Goal: Transaction & Acquisition: Purchase product/service

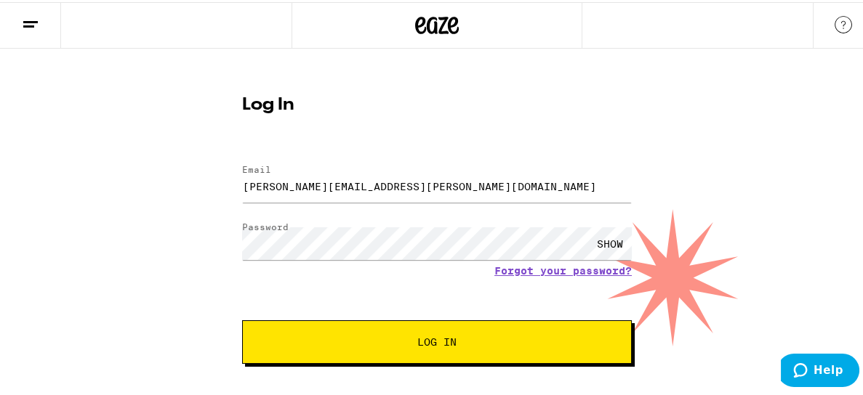
click at [426, 339] on span "Log In" at bounding box center [436, 340] width 39 height 10
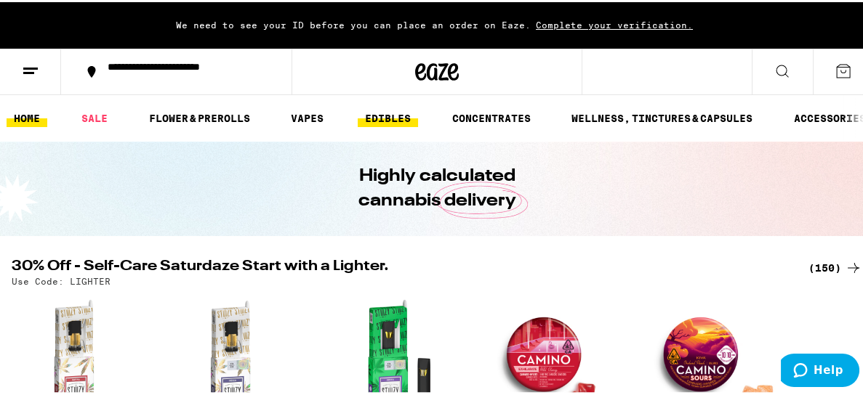
click at [396, 117] on link "EDIBLES" at bounding box center [388, 116] width 60 height 17
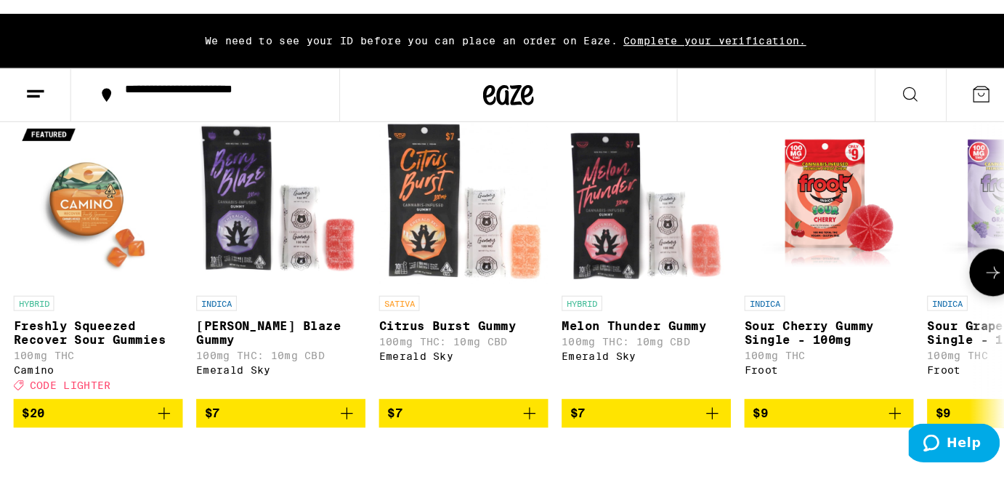
scroll to position [218, 0]
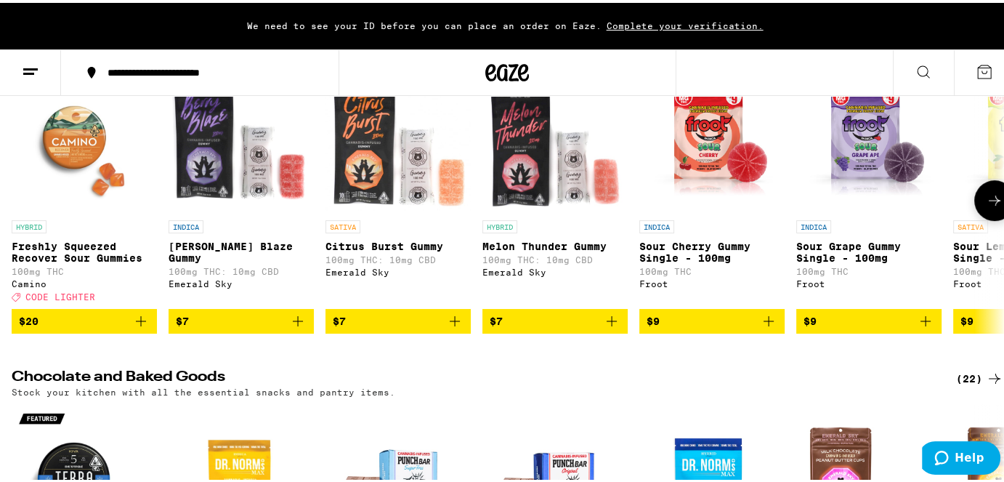
click at [862, 202] on icon at bounding box center [994, 197] width 17 height 17
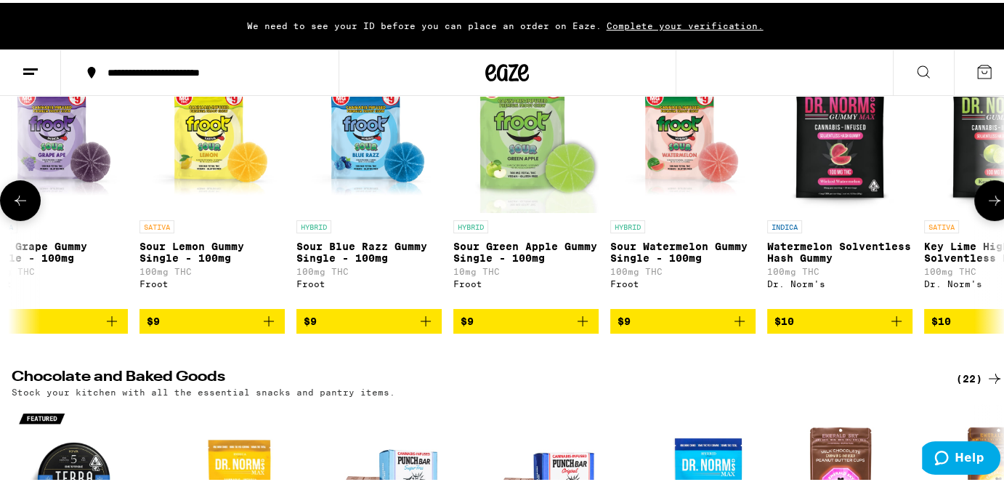
scroll to position [0, 823]
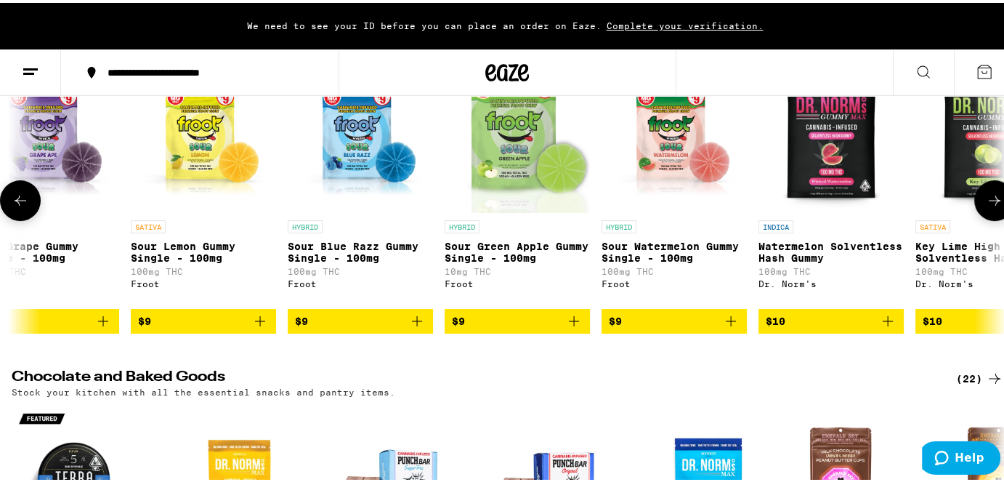
click at [862, 202] on icon at bounding box center [994, 197] width 17 height 17
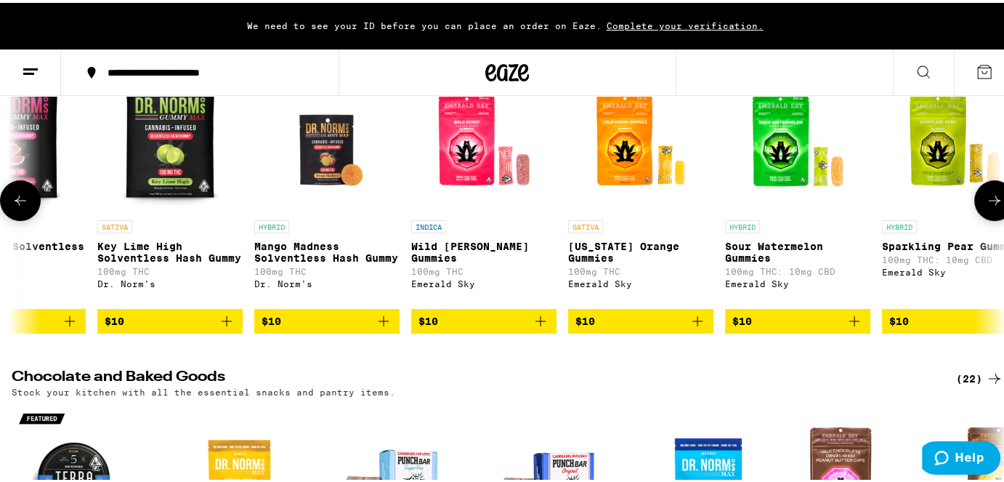
scroll to position [0, 1646]
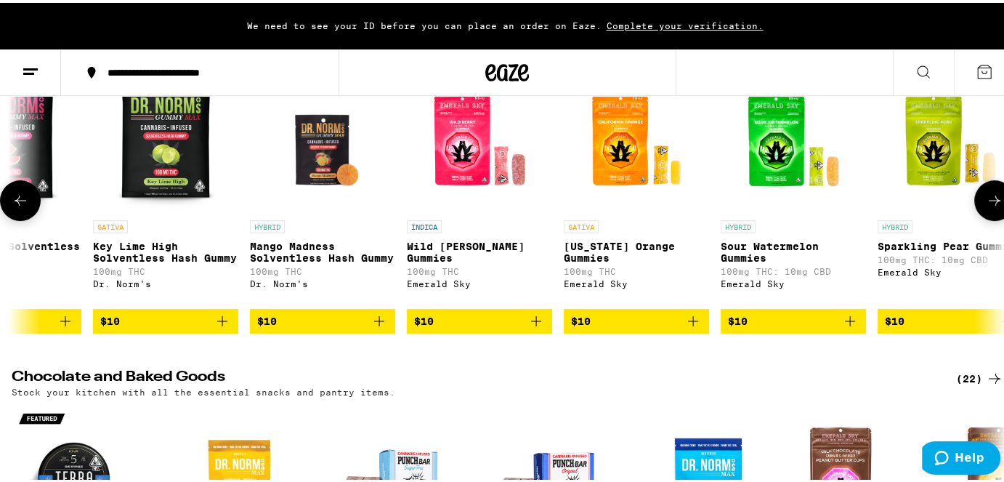
click at [862, 202] on icon at bounding box center [994, 197] width 17 height 17
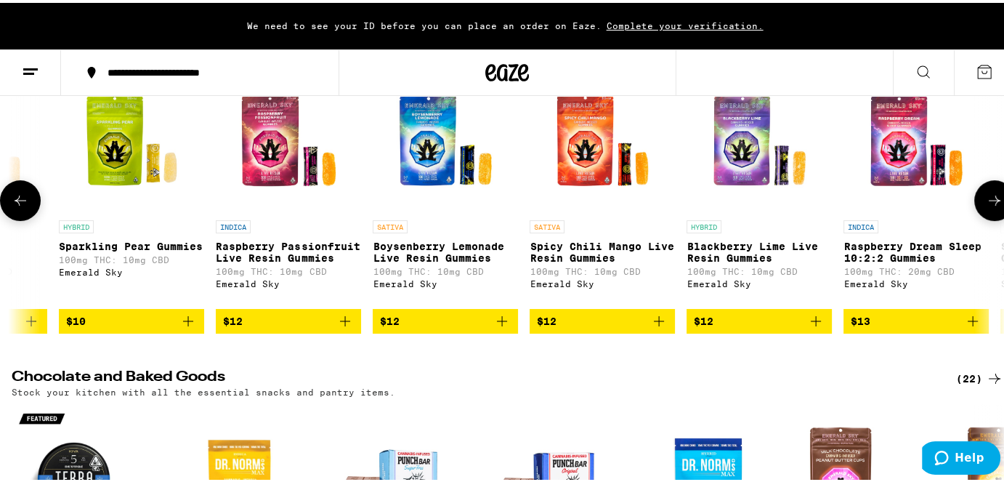
scroll to position [0, 2469]
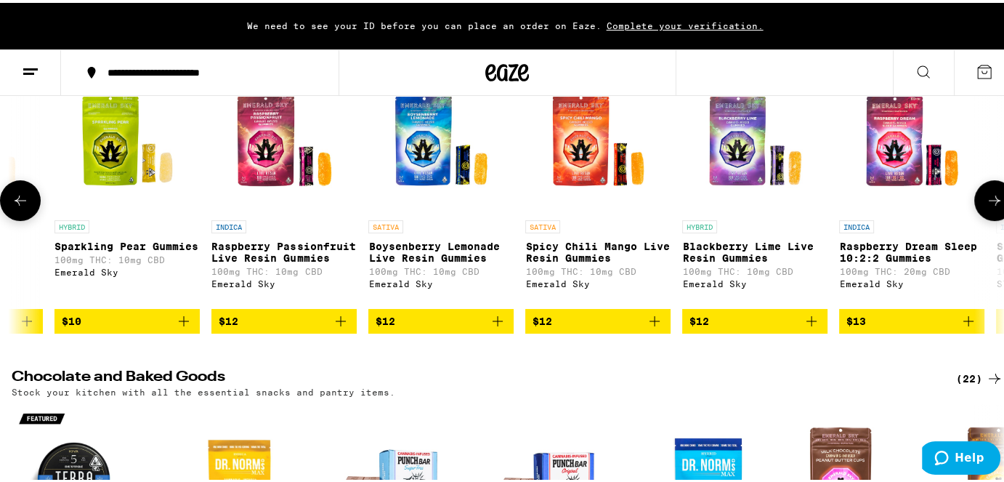
click at [862, 202] on icon at bounding box center [994, 197] width 17 height 17
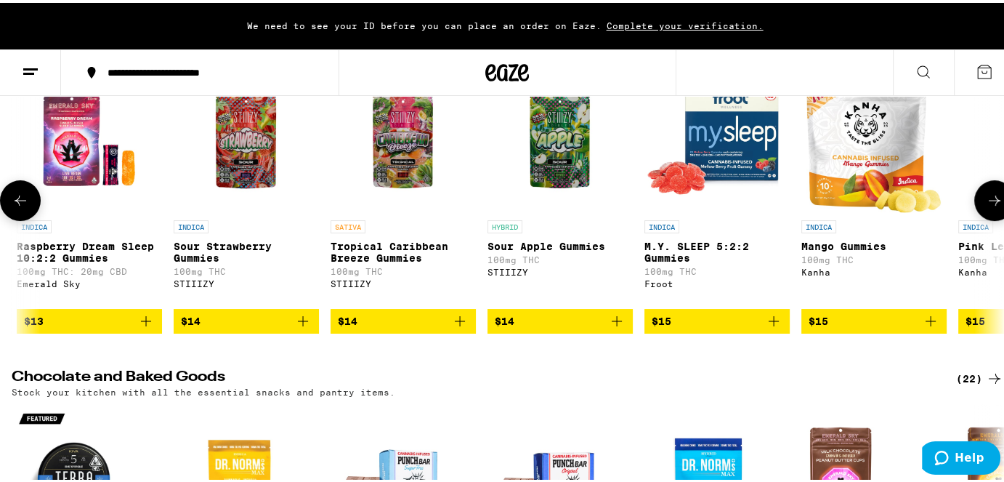
click at [862, 202] on icon at bounding box center [994, 197] width 17 height 17
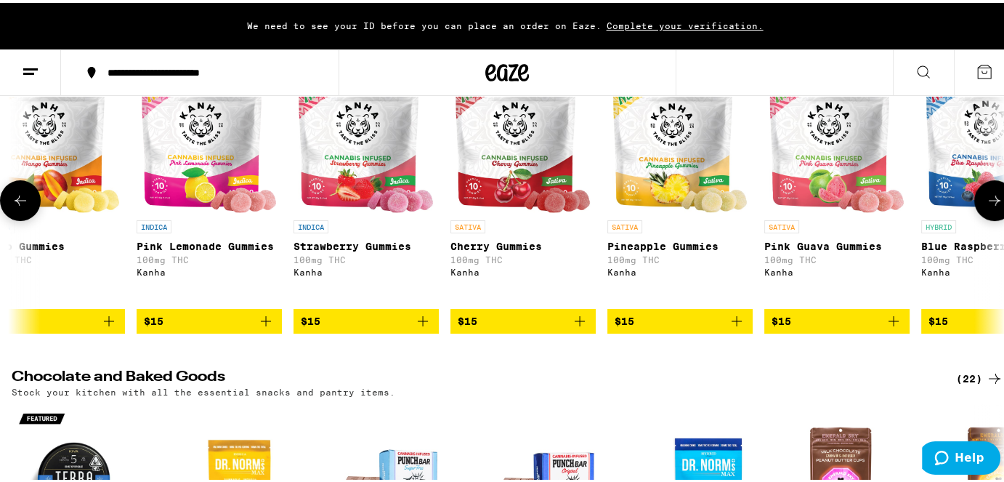
click at [862, 202] on icon at bounding box center [994, 197] width 17 height 17
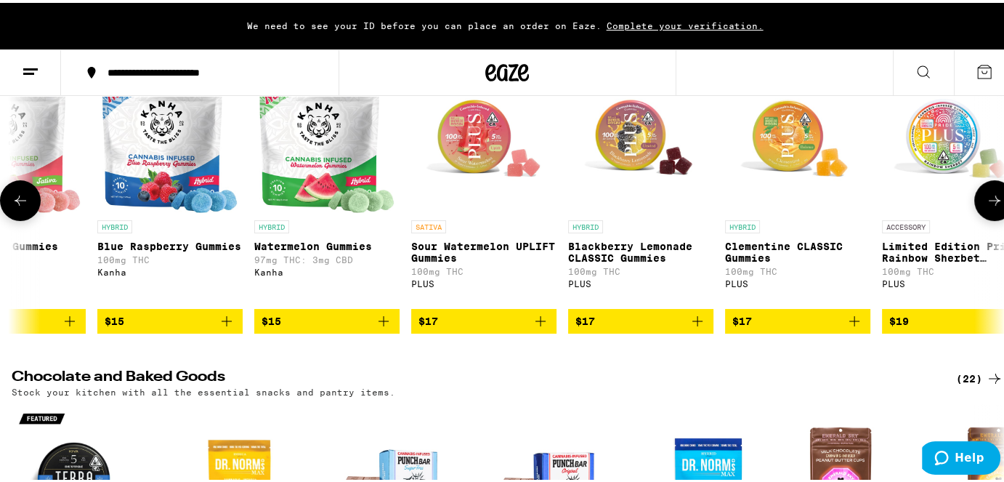
click at [862, 202] on icon at bounding box center [994, 197] width 17 height 17
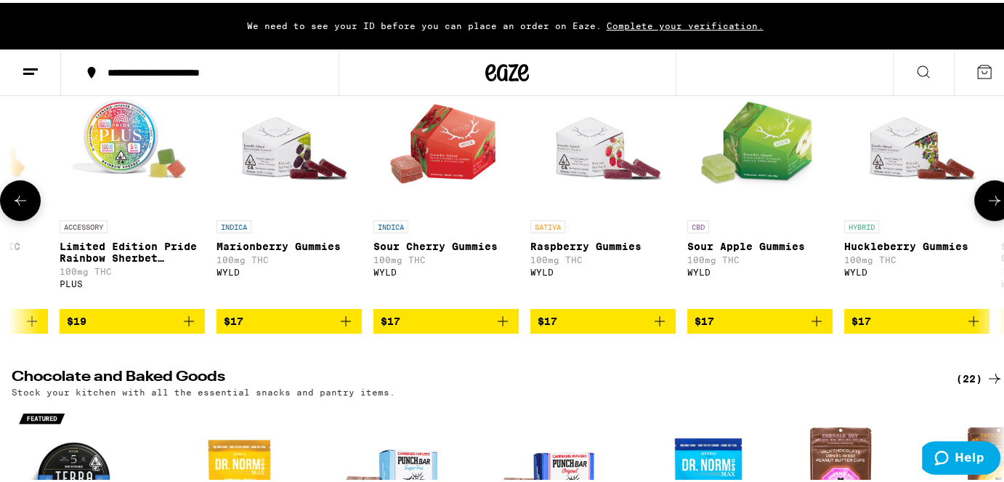
click at [862, 202] on icon at bounding box center [994, 197] width 17 height 17
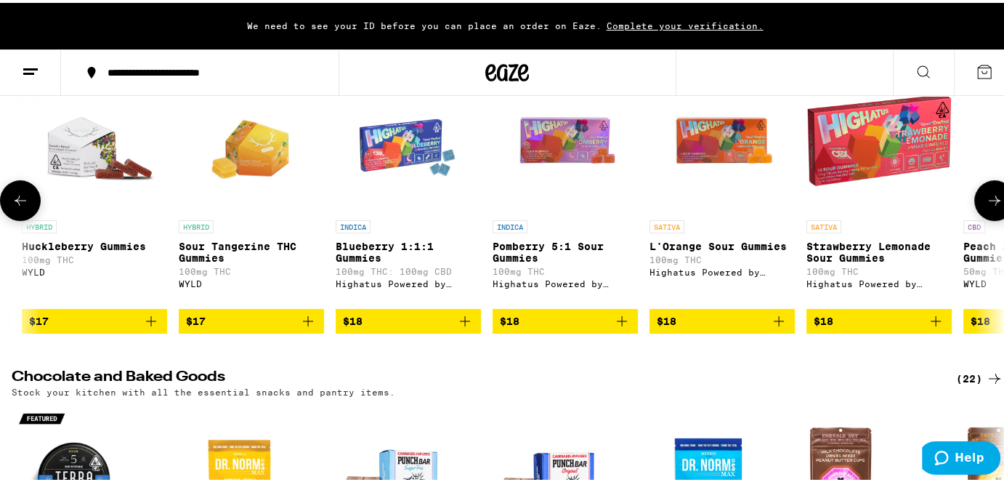
click at [862, 202] on icon at bounding box center [994, 197] width 17 height 17
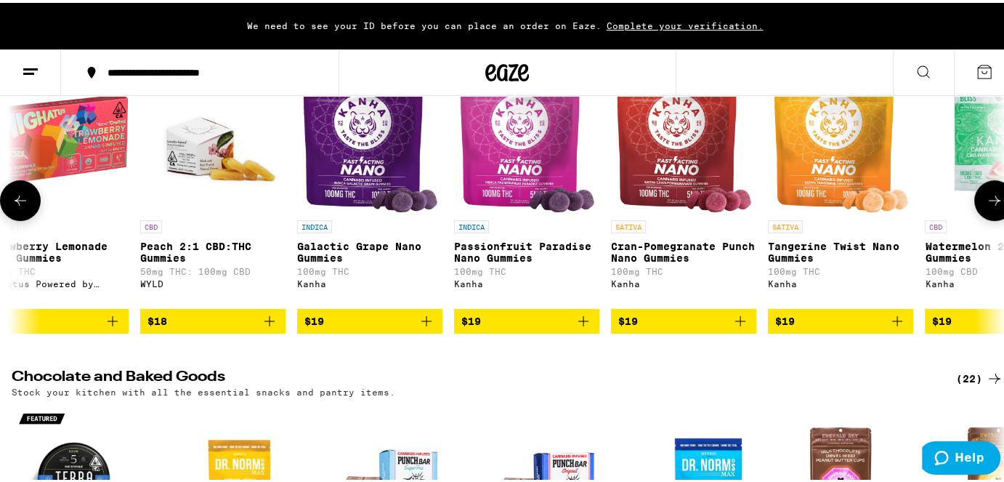
click at [862, 202] on icon at bounding box center [994, 197] width 17 height 17
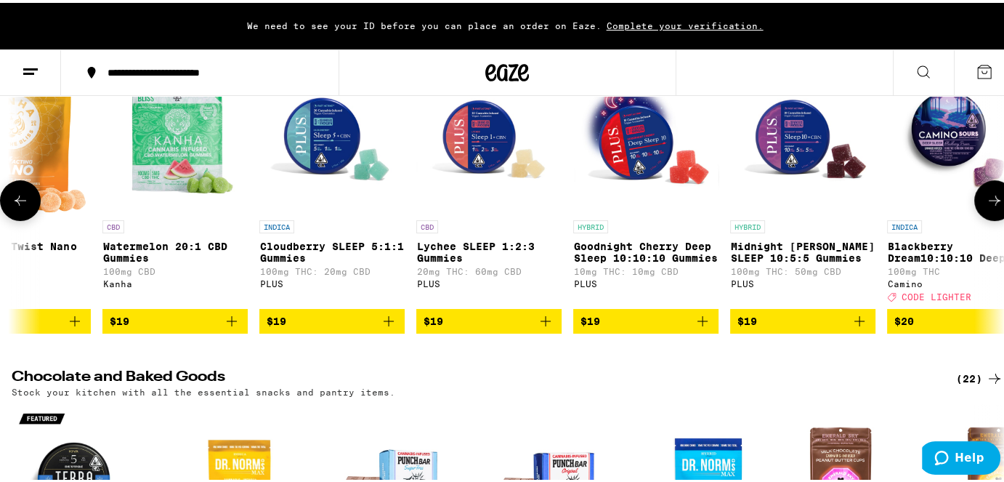
click at [862, 202] on icon at bounding box center [994, 197] width 17 height 17
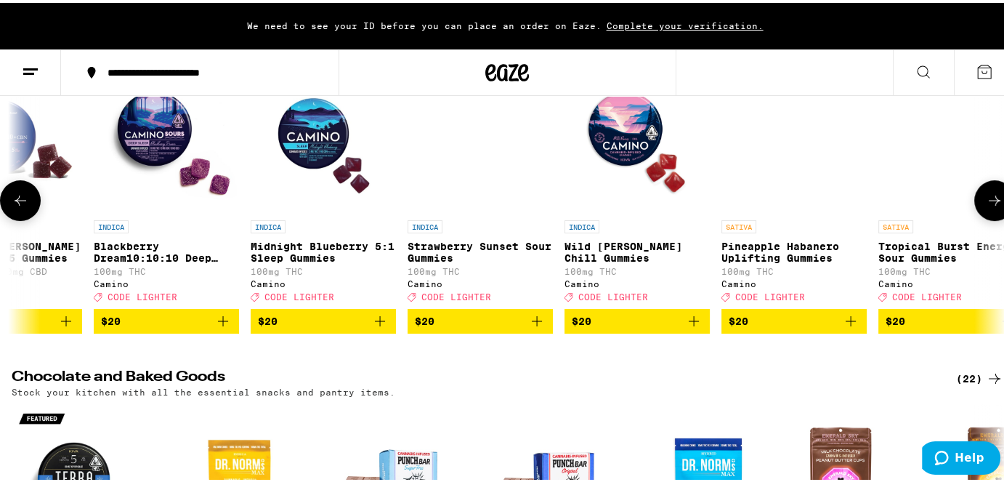
scroll to position [0, 9053]
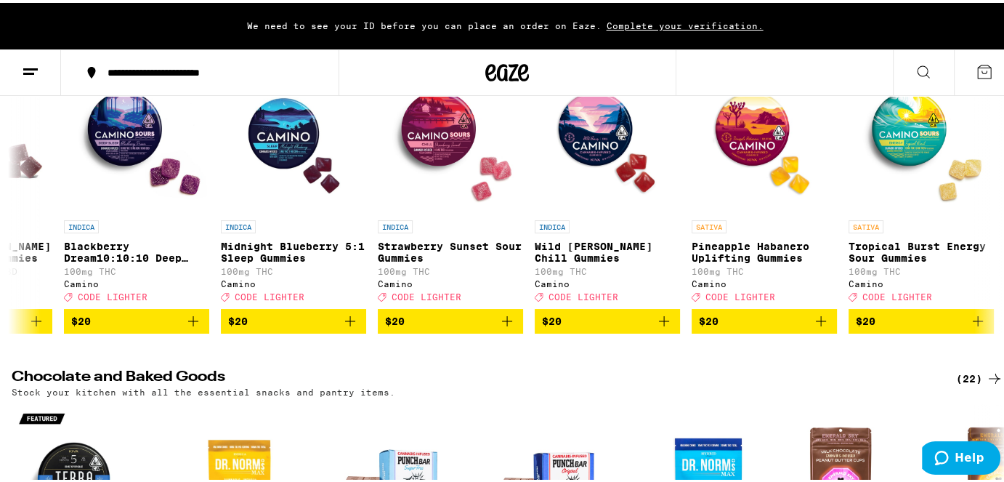
click at [23, 74] on icon at bounding box center [30, 68] width 17 height 17
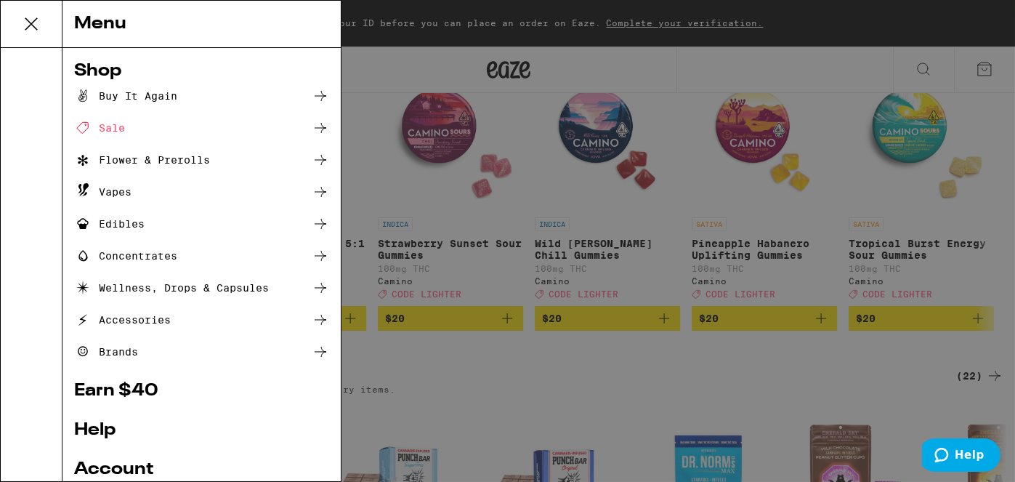
click at [556, 61] on div "Menu Shop Buy It Again Sale Flower & Prerolls Vapes Edibles Concentrates Wellne…" at bounding box center [507, 241] width 1015 height 482
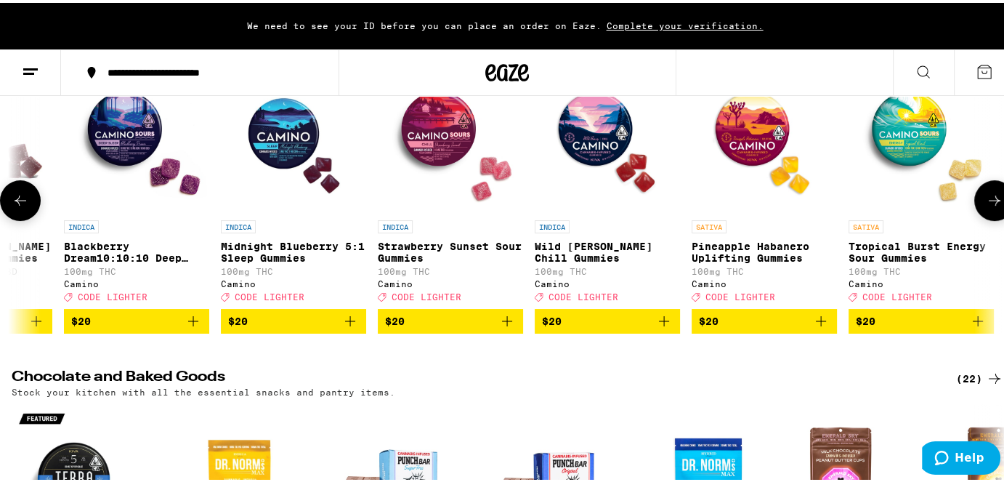
click at [862, 198] on icon at bounding box center [994, 197] width 17 height 17
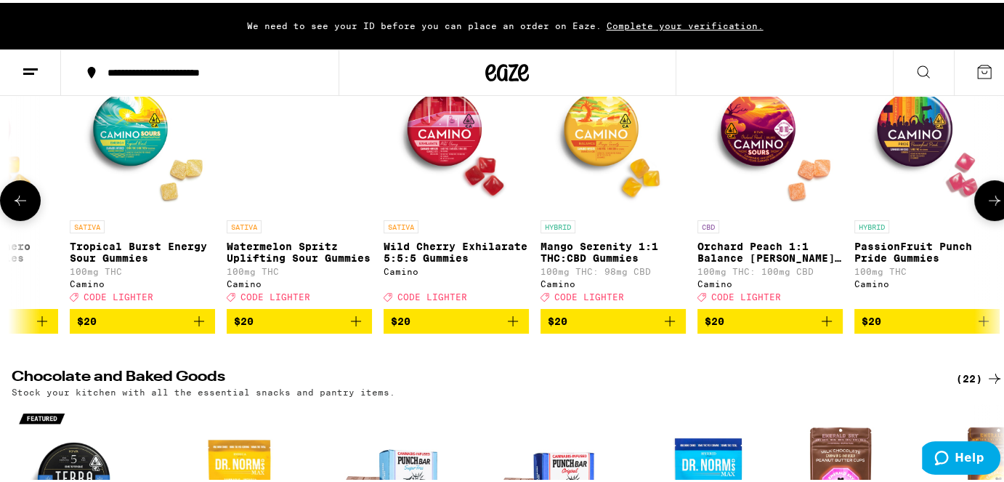
scroll to position [0, 9876]
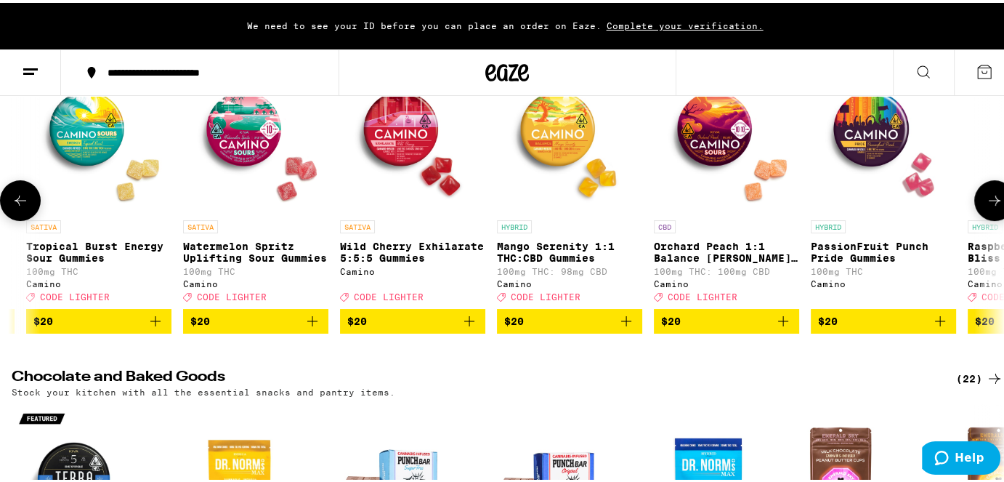
click at [862, 198] on icon at bounding box center [994, 197] width 17 height 17
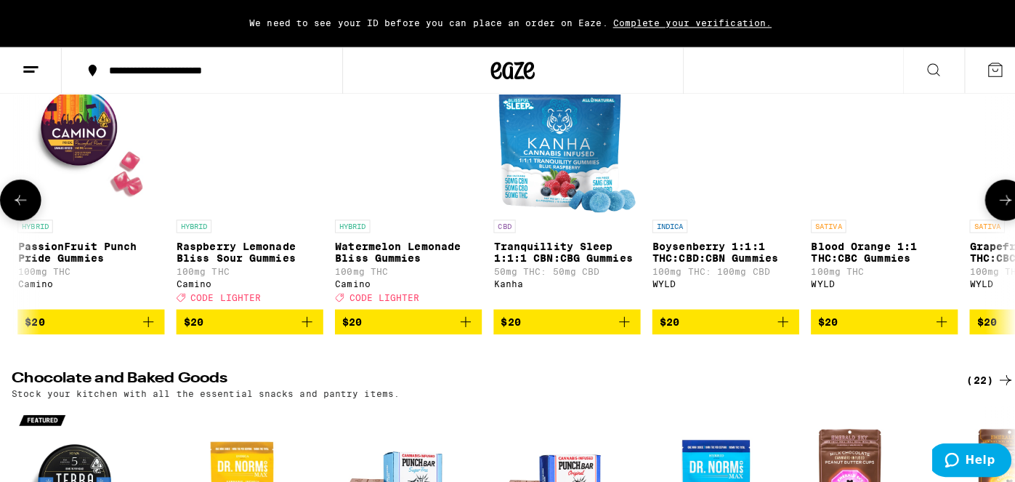
scroll to position [0, 10699]
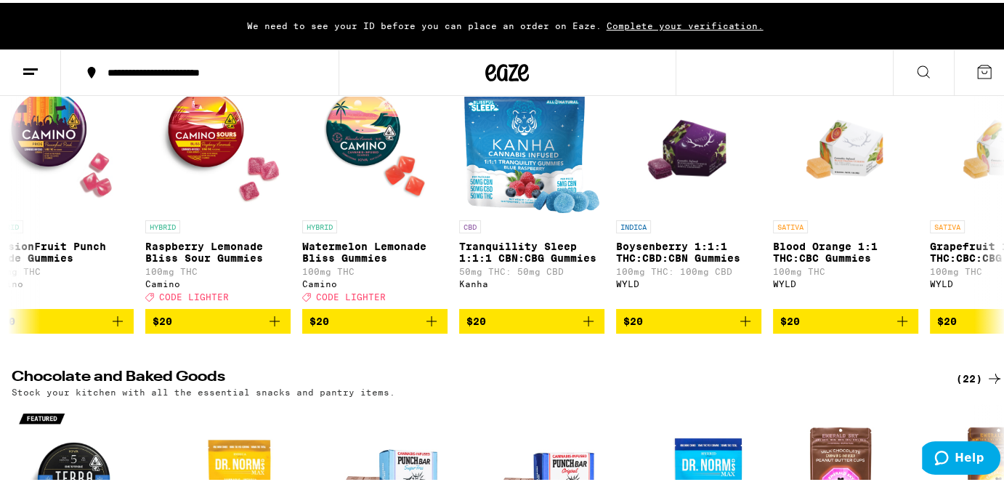
click at [28, 68] on icon at bounding box center [30, 68] width 17 height 17
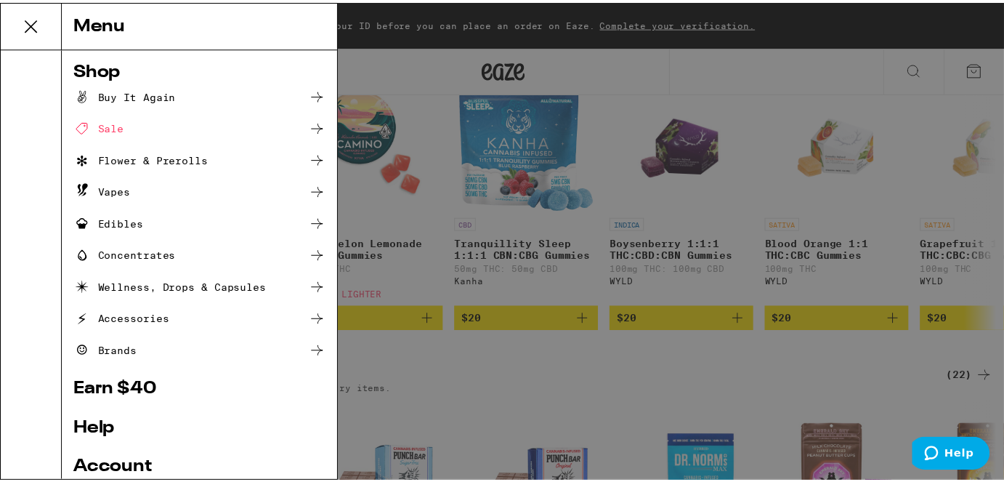
scroll to position [0, 0]
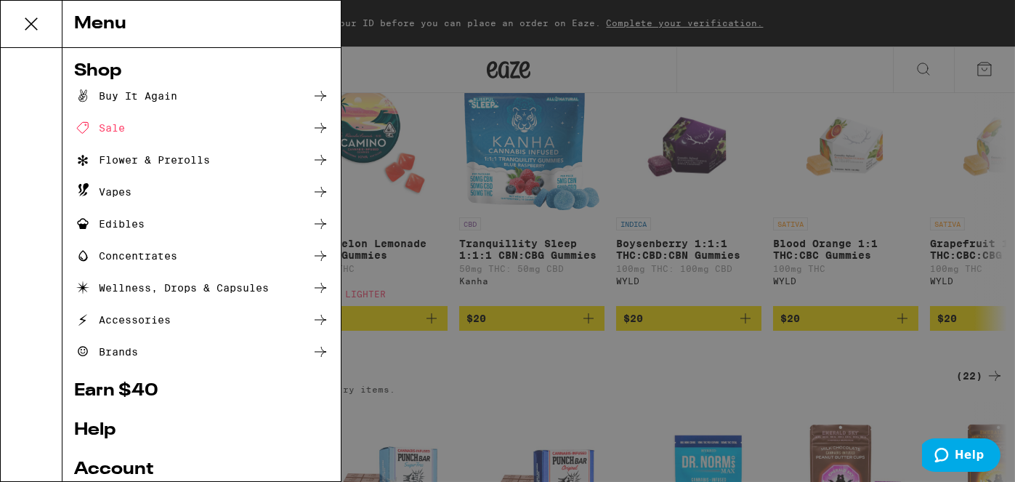
click at [380, 53] on div "Menu Shop Buy It Again Sale Flower & Prerolls Vapes Edibles Concentrates Wellne…" at bounding box center [507, 241] width 1015 height 482
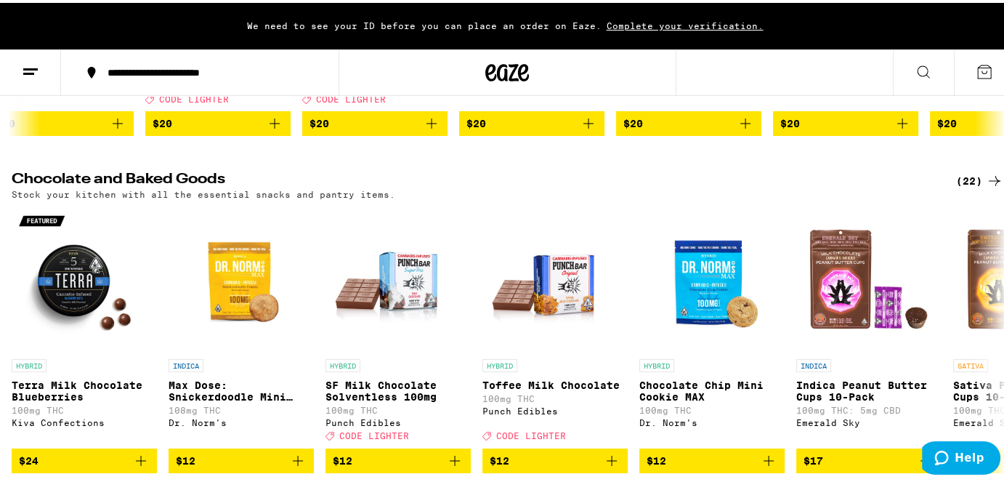
scroll to position [436, 0]
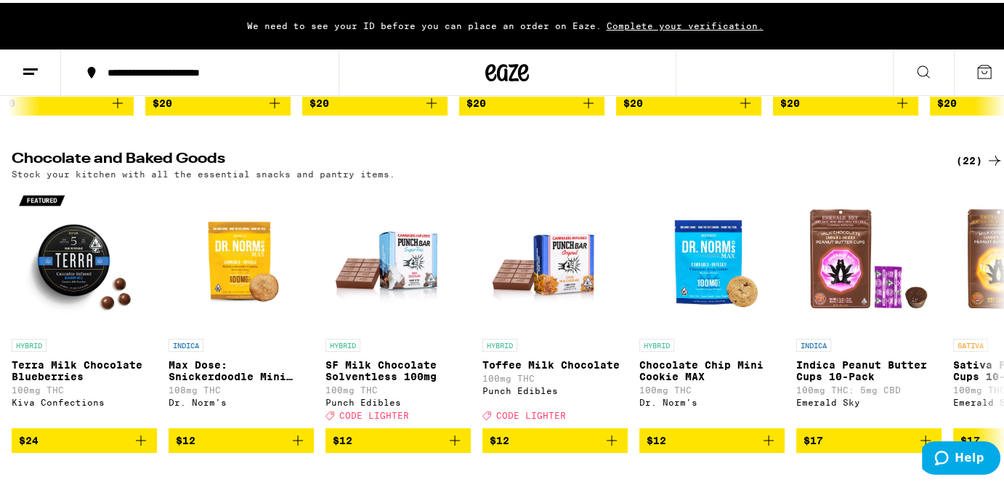
click at [25, 63] on icon at bounding box center [30, 68] width 17 height 17
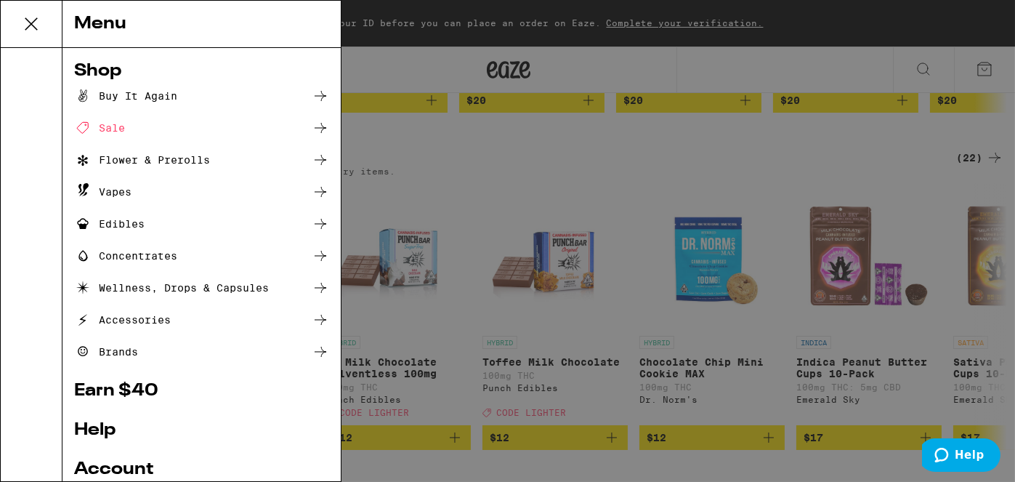
click at [134, 158] on div "Flower & Prerolls" at bounding box center [142, 159] width 136 height 17
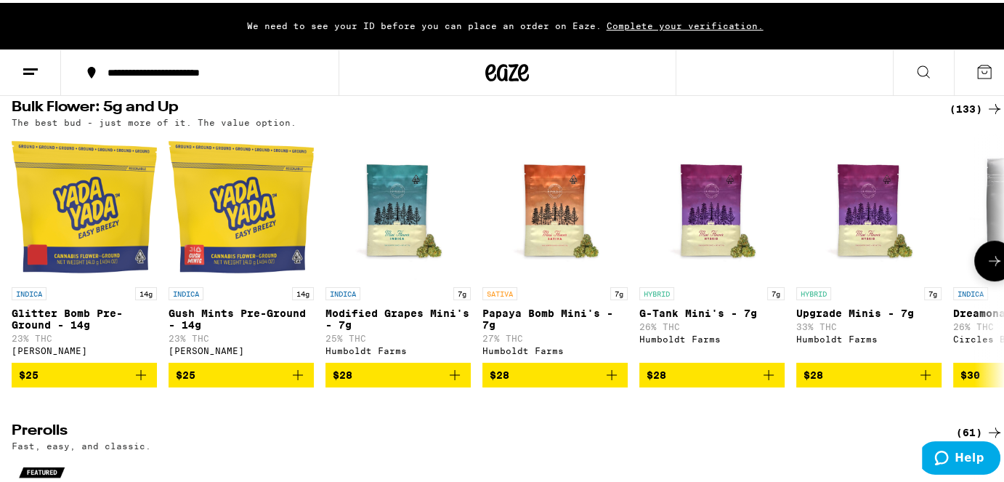
scroll to position [472, 0]
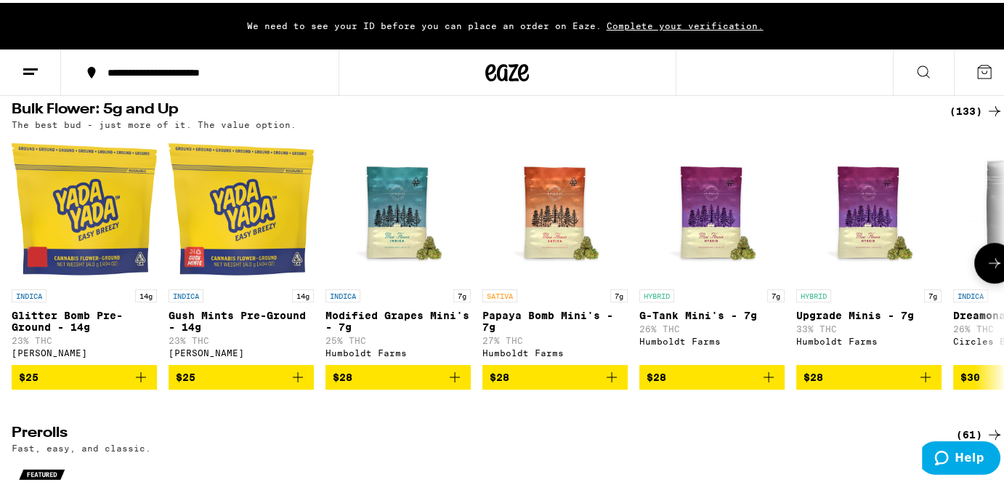
click at [862, 269] on icon at bounding box center [994, 259] width 17 height 17
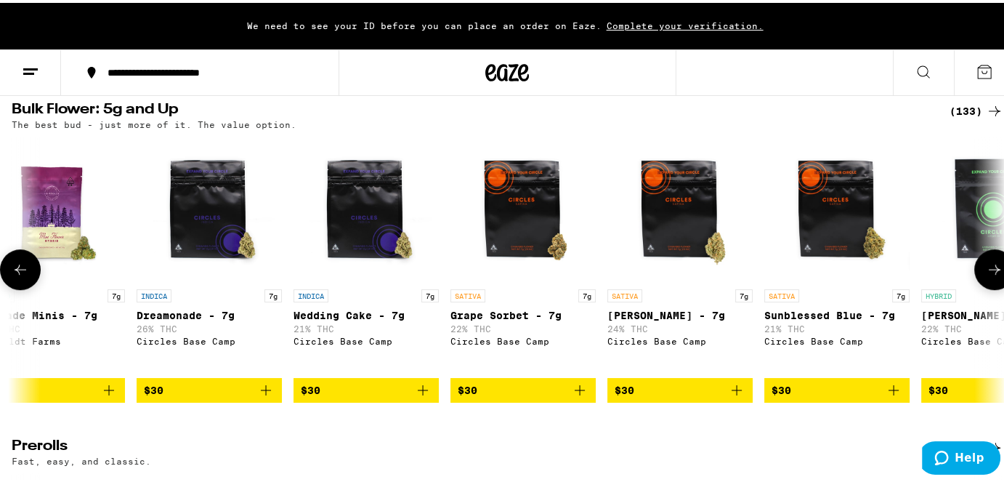
scroll to position [0, 823]
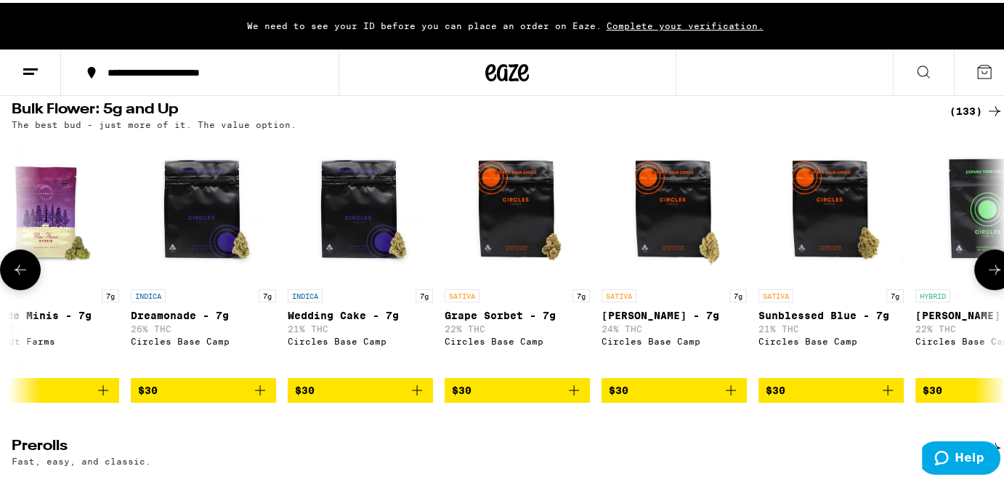
click at [23, 275] on icon at bounding box center [20, 266] width 17 height 17
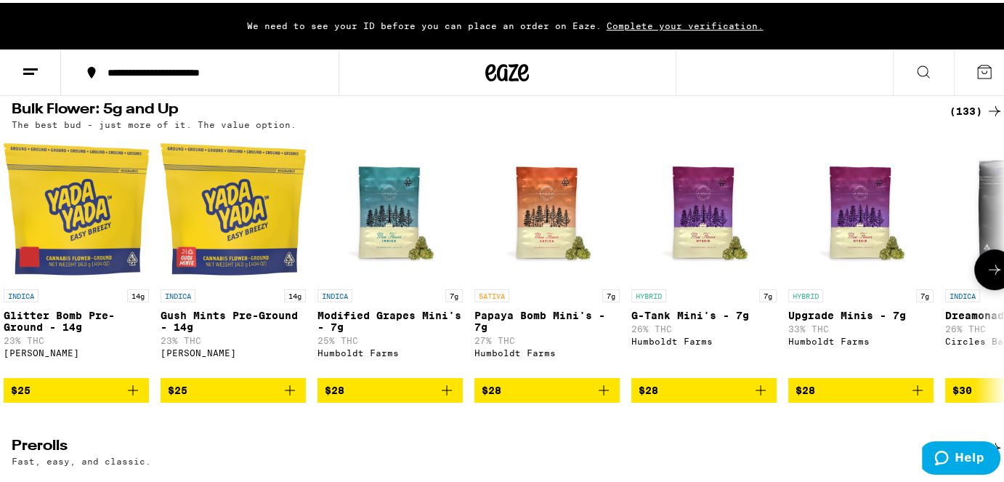
scroll to position [0, 0]
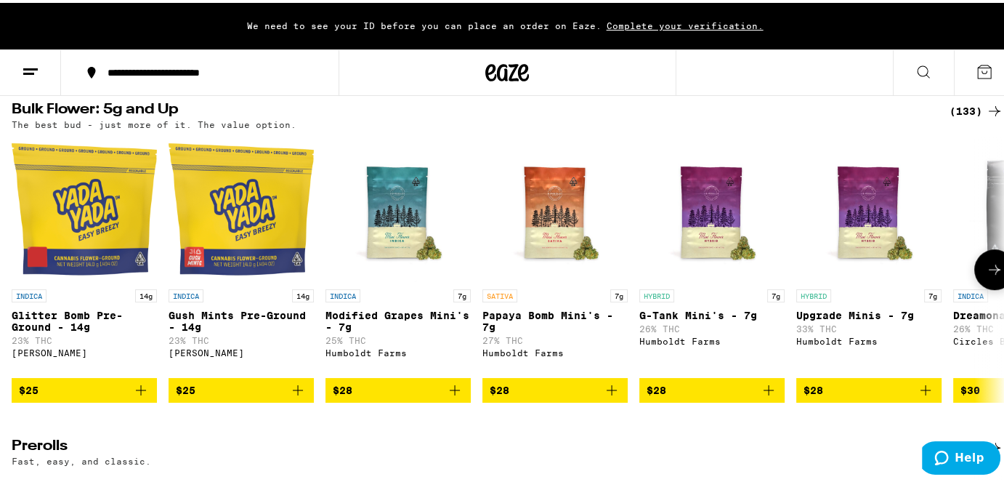
click at [23, 284] on div at bounding box center [20, 266] width 41 height 41
click at [862, 114] on icon at bounding box center [994, 108] width 17 height 17
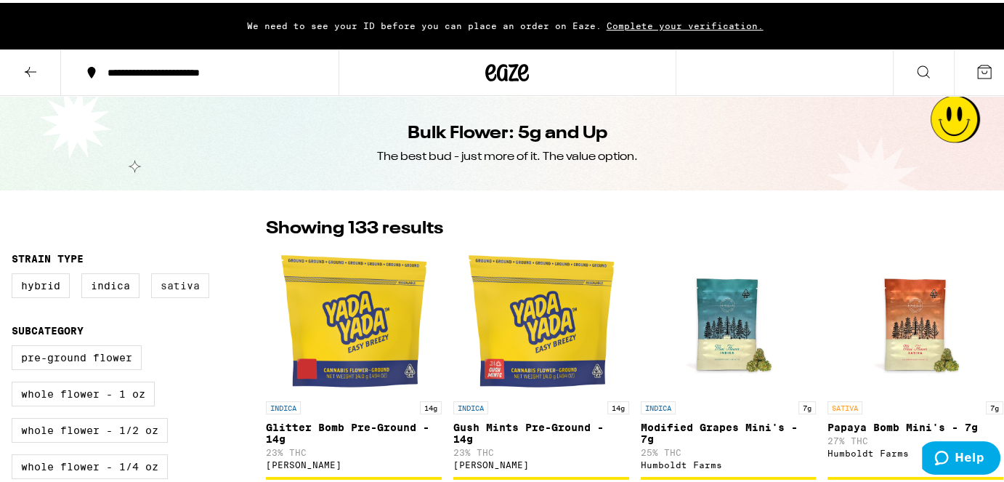
click at [184, 288] on label "Sativa" at bounding box center [180, 282] width 58 height 25
click at [15, 273] on input "Sativa" at bounding box center [15, 273] width 1 height 1
checkbox input "true"
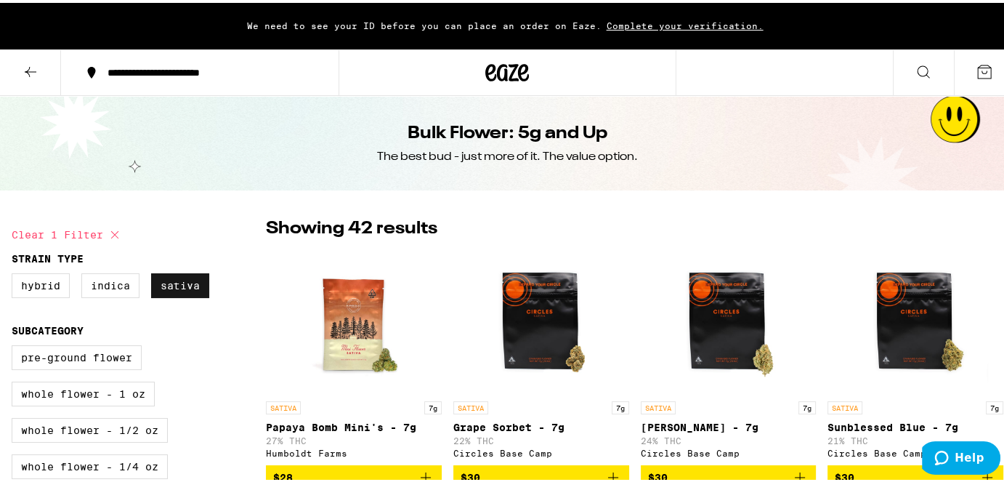
scroll to position [73, 0]
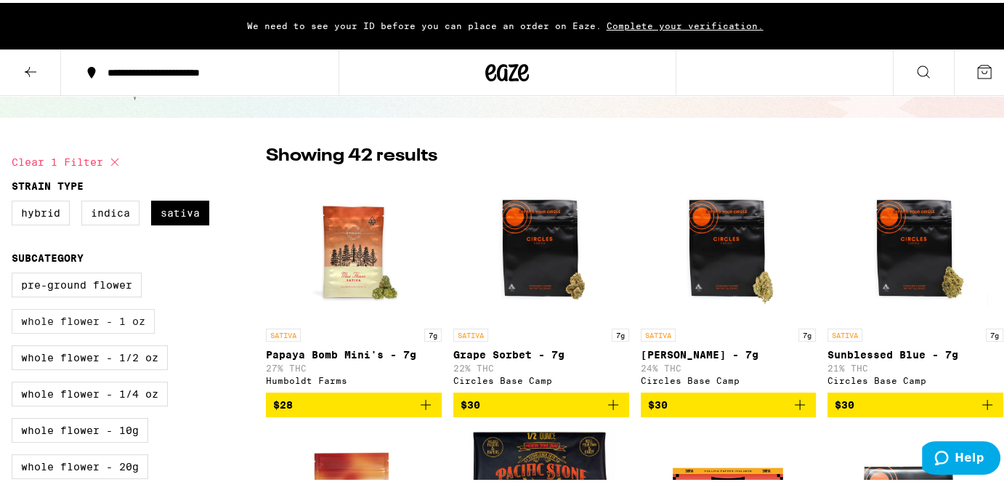
click at [132, 321] on label "Whole Flower - 1 oz" at bounding box center [83, 318] width 143 height 25
click at [15, 273] on input "Whole Flower - 1 oz" at bounding box center [15, 272] width 1 height 1
checkbox input "true"
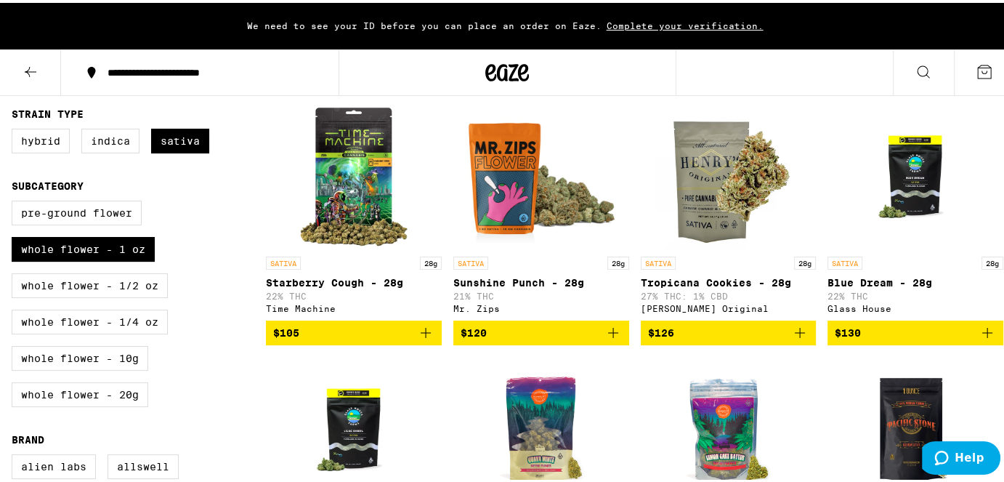
scroll to position [145, 0]
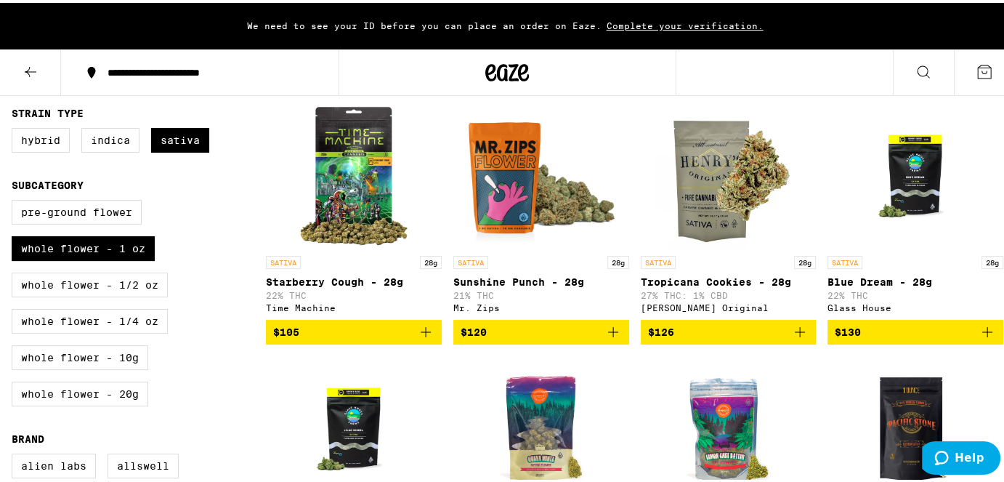
click at [725, 338] on span "$126" at bounding box center [728, 329] width 161 height 17
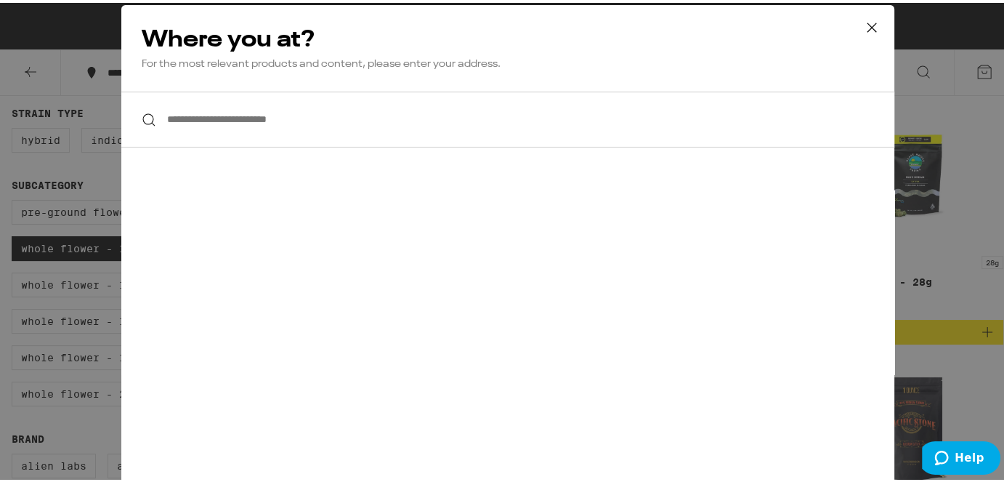
click at [256, 110] on input "**********" at bounding box center [507, 117] width 773 height 56
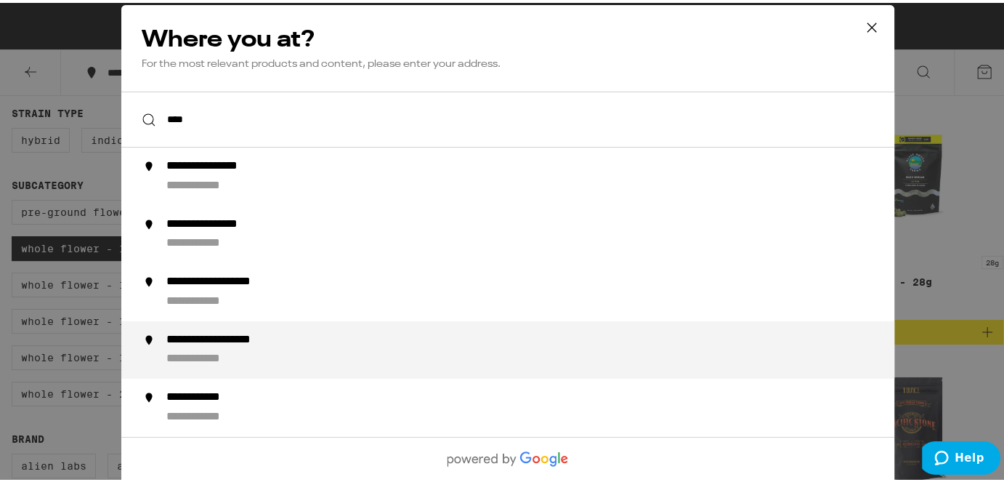
click at [259, 335] on div "**********" at bounding box center [237, 336] width 142 height 15
type input "**********"
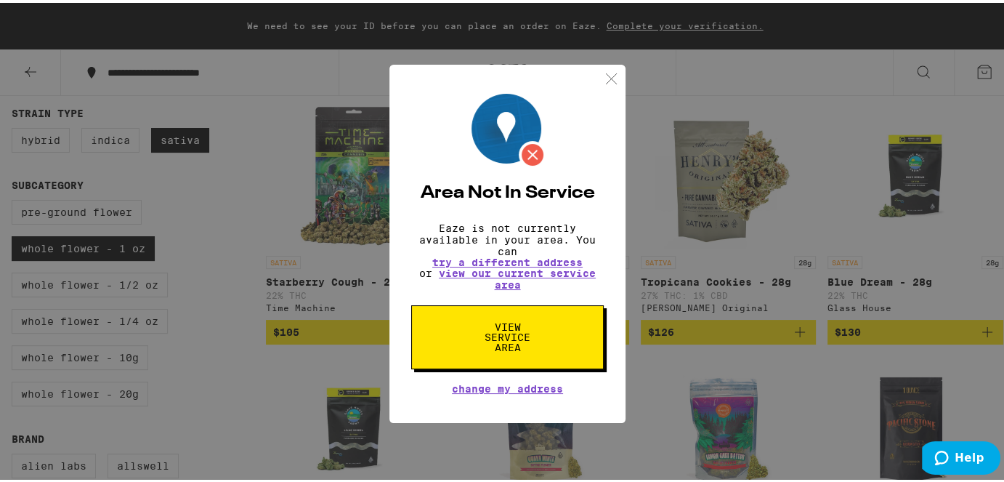
click at [608, 69] on img at bounding box center [612, 76] width 18 height 18
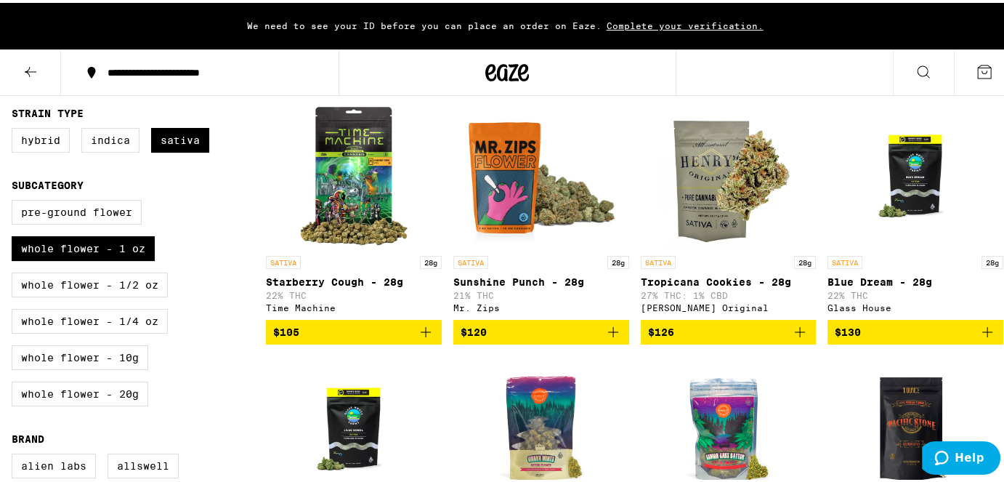
click at [862, 65] on icon at bounding box center [984, 68] width 17 height 17
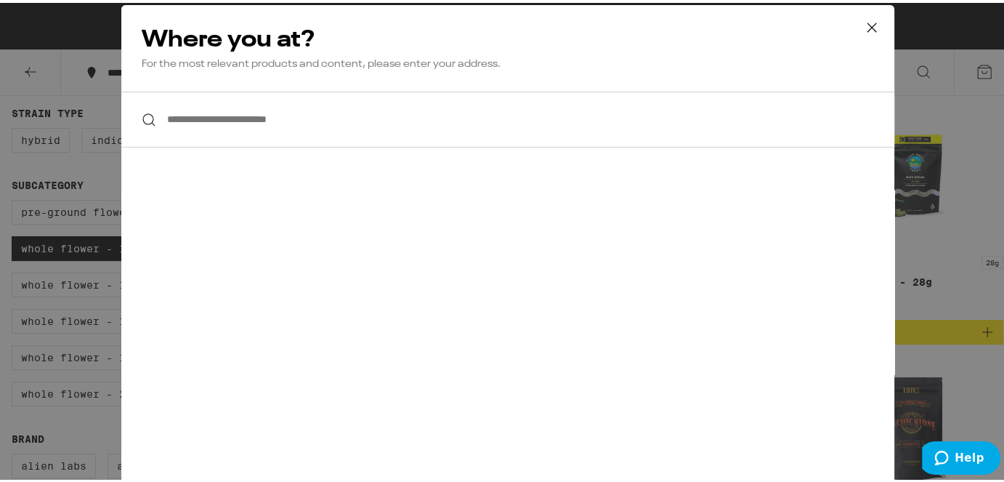
click at [87, 168] on div "**********" at bounding box center [507, 241] width 1015 height 482
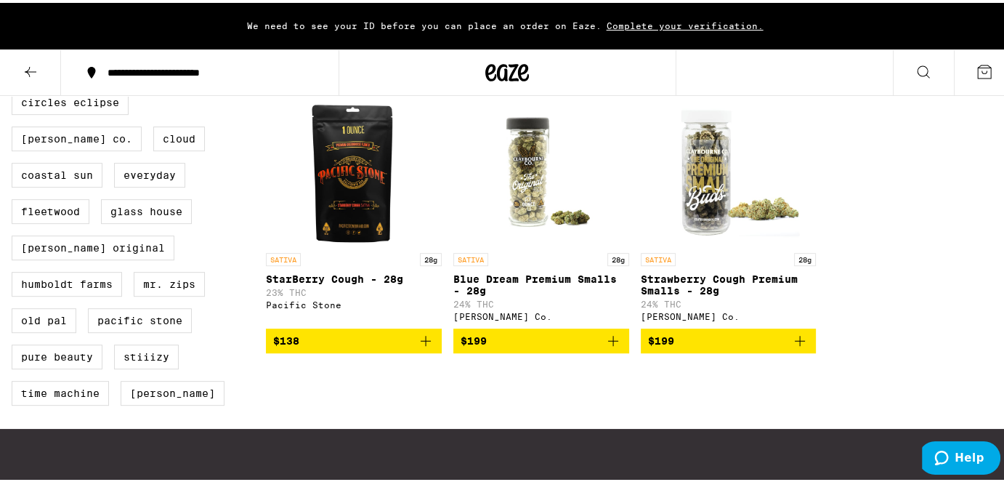
scroll to position [825, 0]
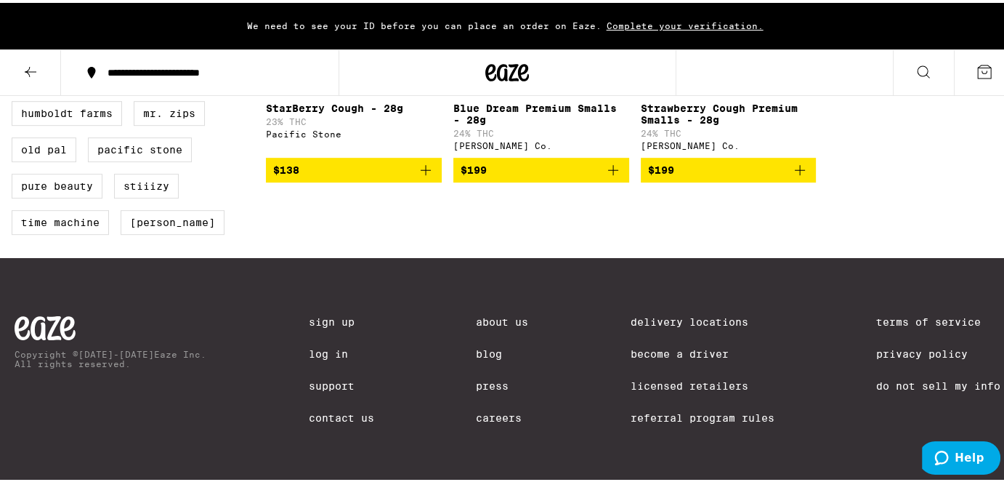
click at [309, 345] on link "Log In" at bounding box center [341, 351] width 65 height 12
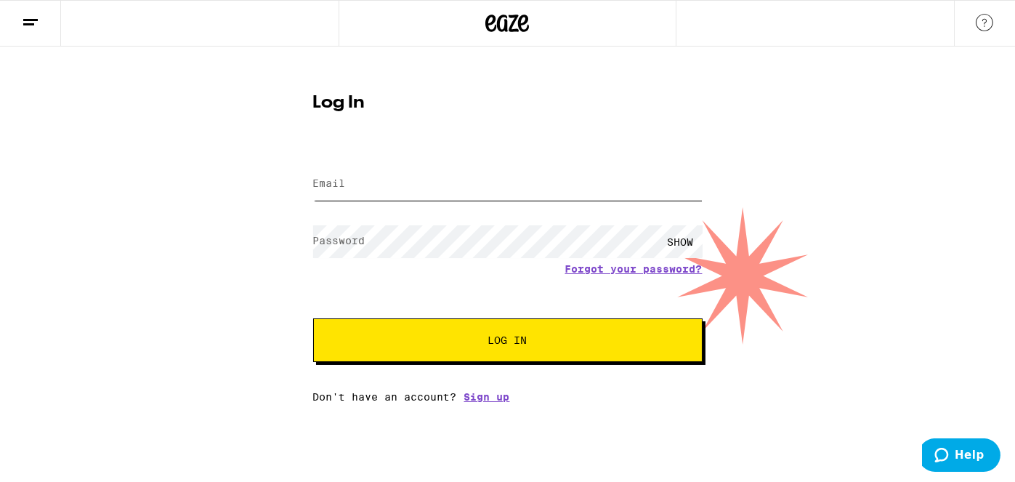
type input "[PERSON_NAME][EMAIL_ADDRESS][PERSON_NAME][DOMAIN_NAME]"
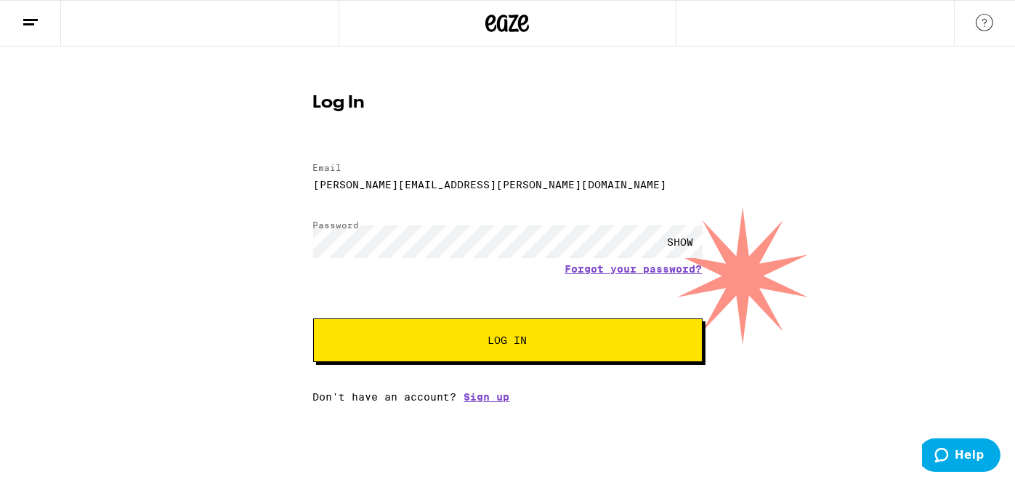
click at [494, 345] on span "Log In" at bounding box center [507, 340] width 39 height 10
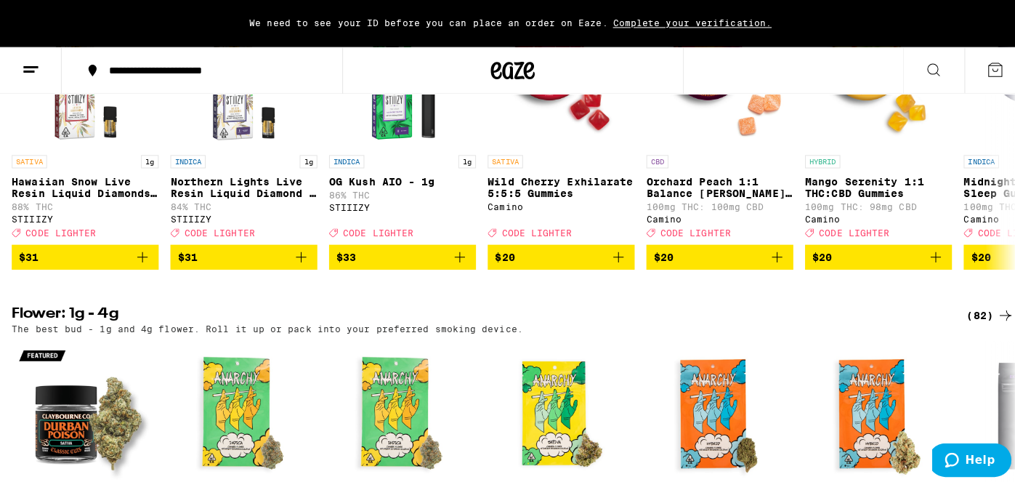
scroll to position [363, 0]
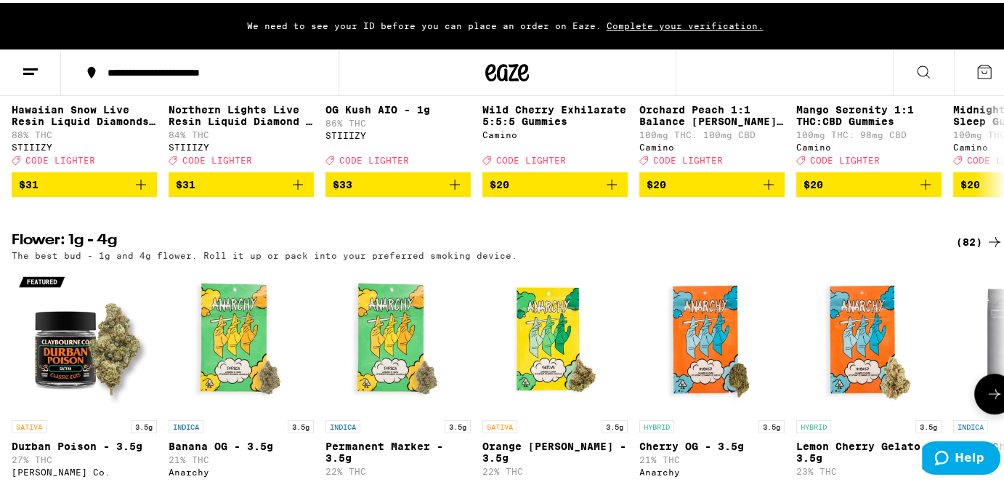
click at [541, 360] on img "Open page for Orange Runtz - 3.5g from Anarchy" at bounding box center [555, 337] width 145 height 145
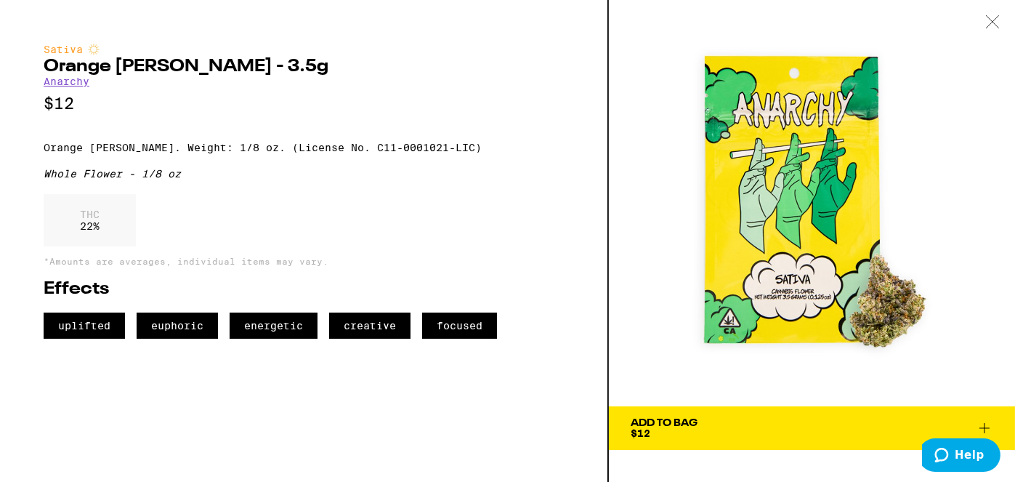
click at [862, 395] on icon at bounding box center [984, 427] width 17 height 17
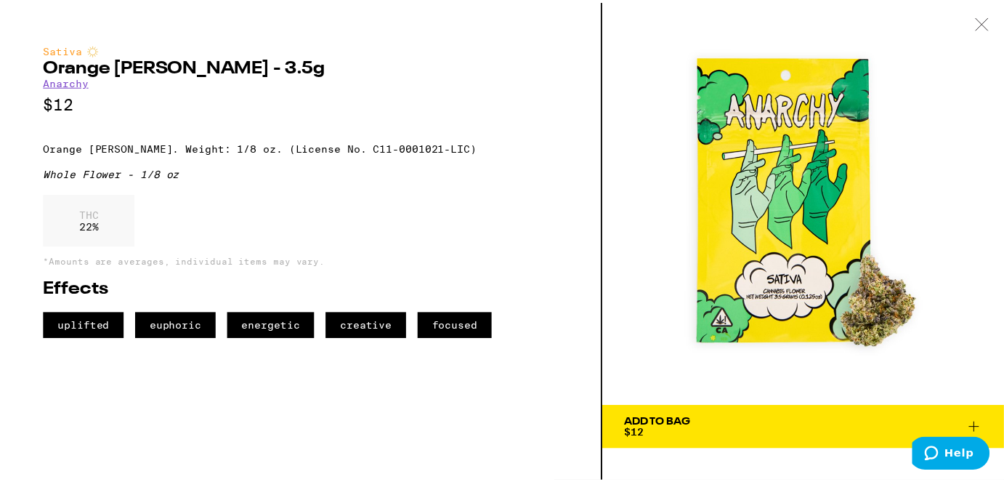
scroll to position [392, 0]
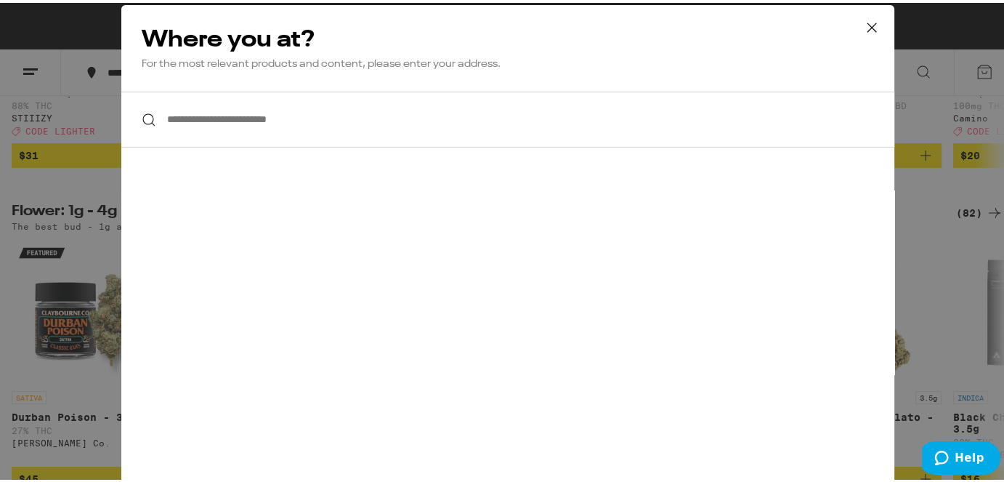
click at [188, 109] on input "**********" at bounding box center [507, 117] width 773 height 56
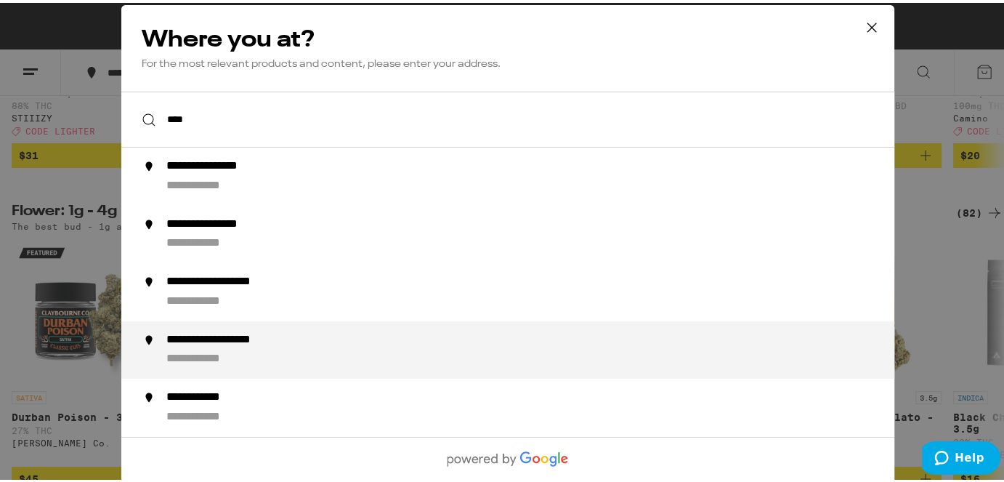
click at [243, 340] on div "**********" at bounding box center [237, 336] width 142 height 15
type input "**********"
